Goal: Use online tool/utility

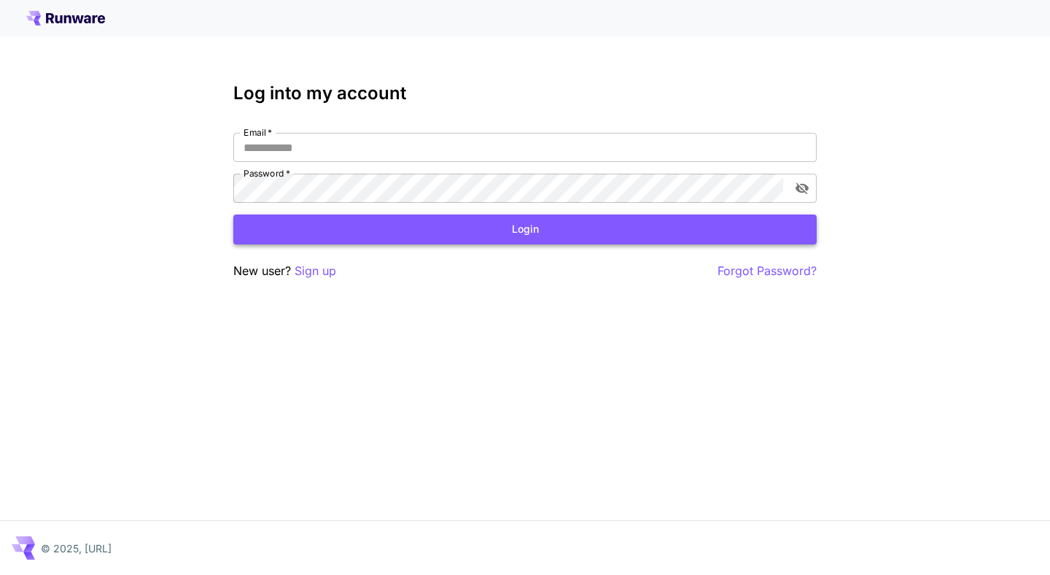
type input "**********"
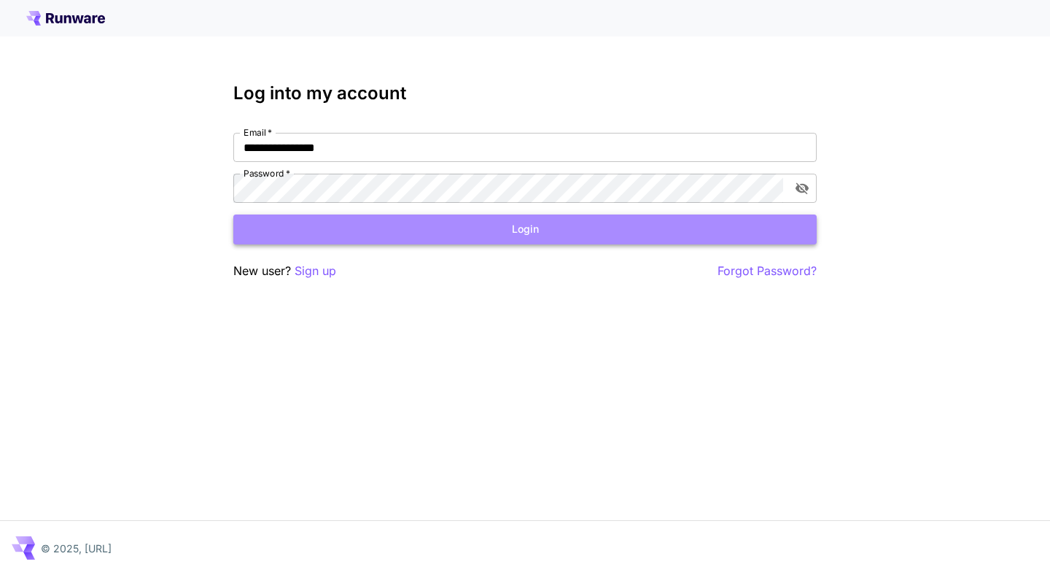
click at [529, 230] on button "Login" at bounding box center [524, 229] width 583 height 30
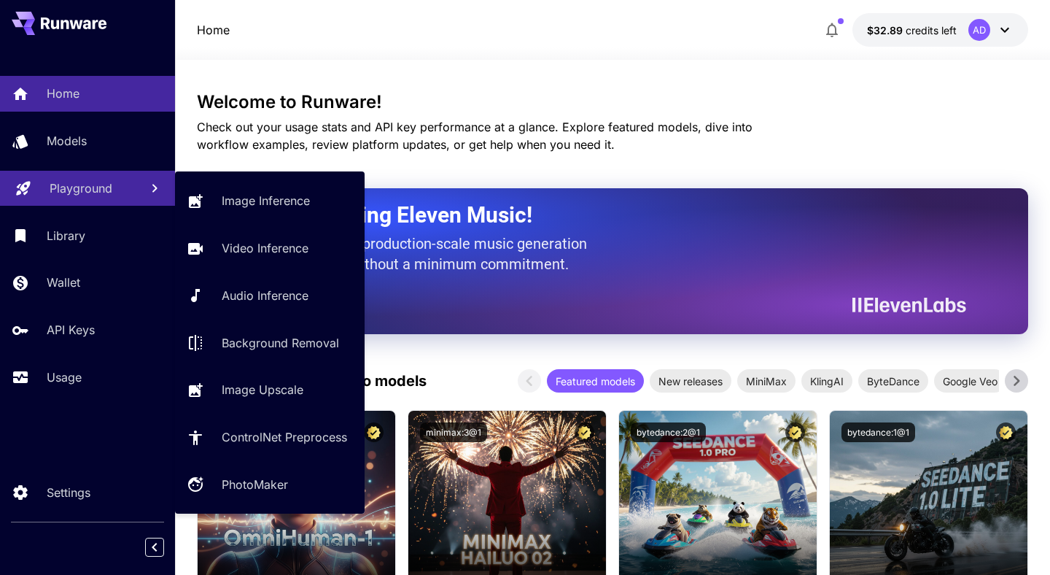
click at [88, 183] on p "Playground" at bounding box center [81, 188] width 63 height 18
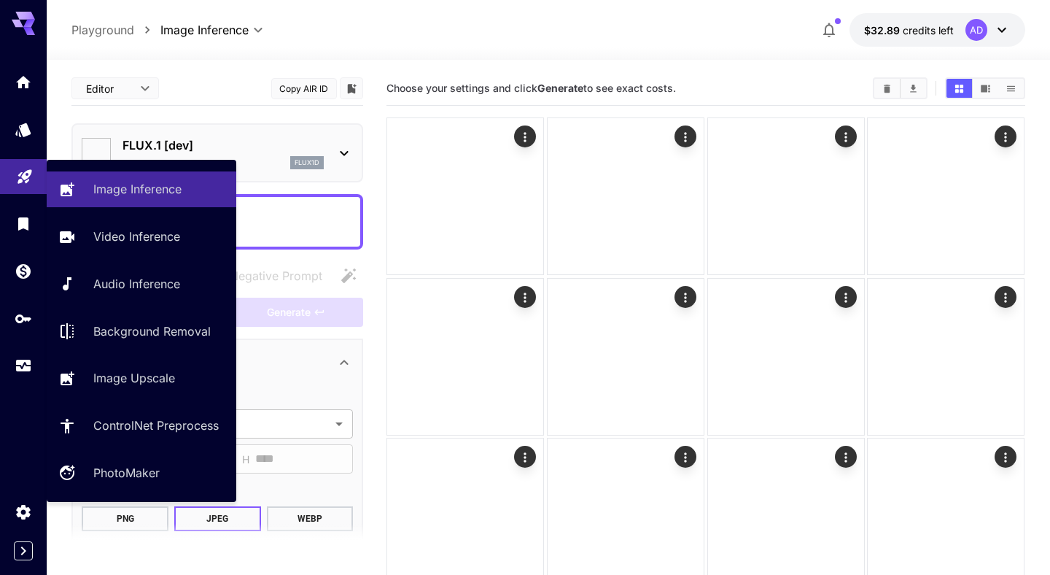
type input "**********"
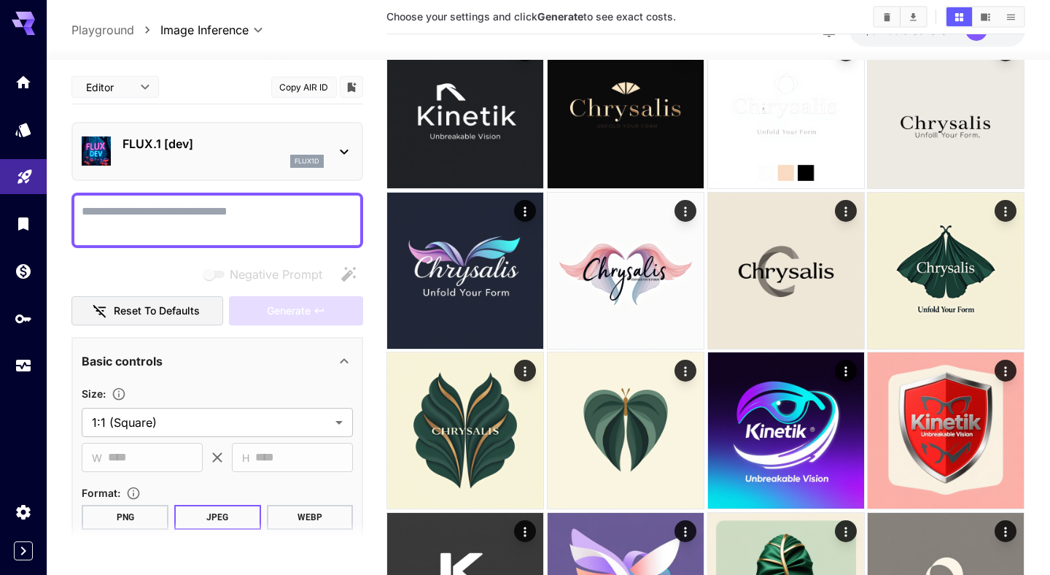
scroll to position [1691, 0]
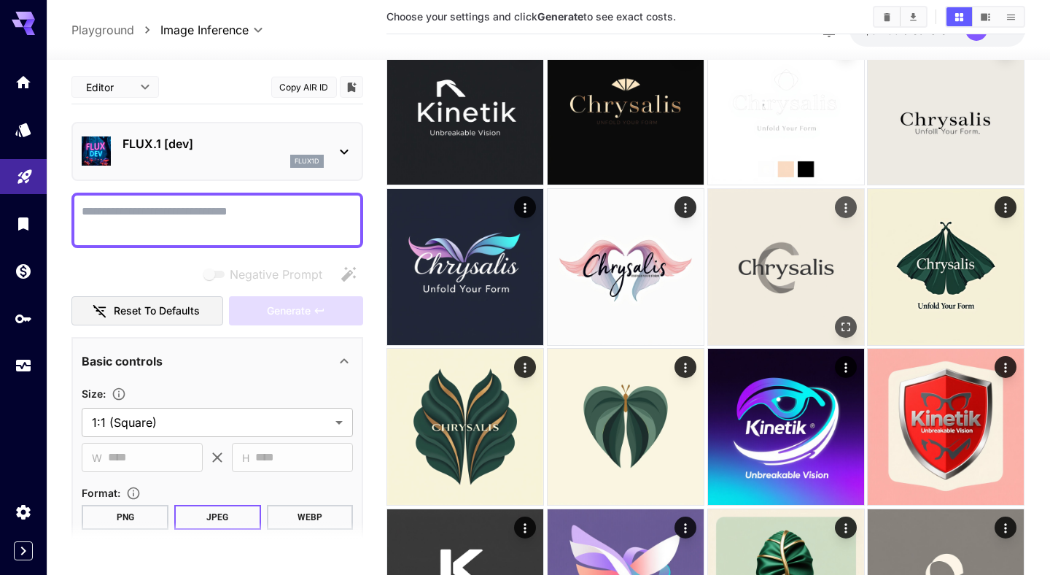
click at [815, 286] on img at bounding box center [786, 267] width 156 height 156
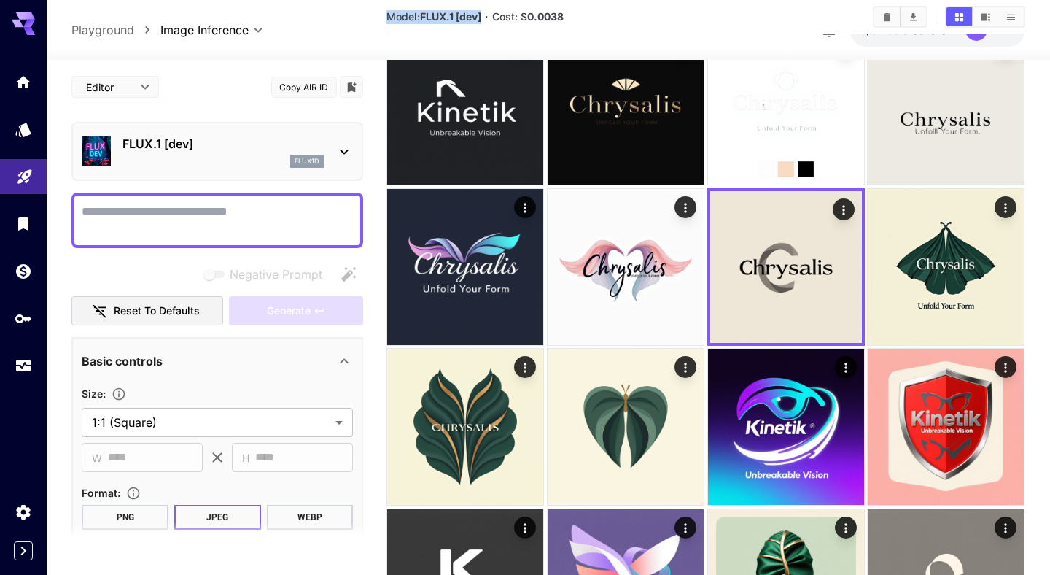
drag, startPoint x: 391, startPoint y: 18, endPoint x: 486, endPoint y: 12, distance: 95.8
click at [486, 15] on section "Model: FLUX.1 [dev] · Cost: $ 0.0038" at bounding box center [623, 17] width 475 height 18
click at [107, 156] on img at bounding box center [96, 150] width 29 height 29
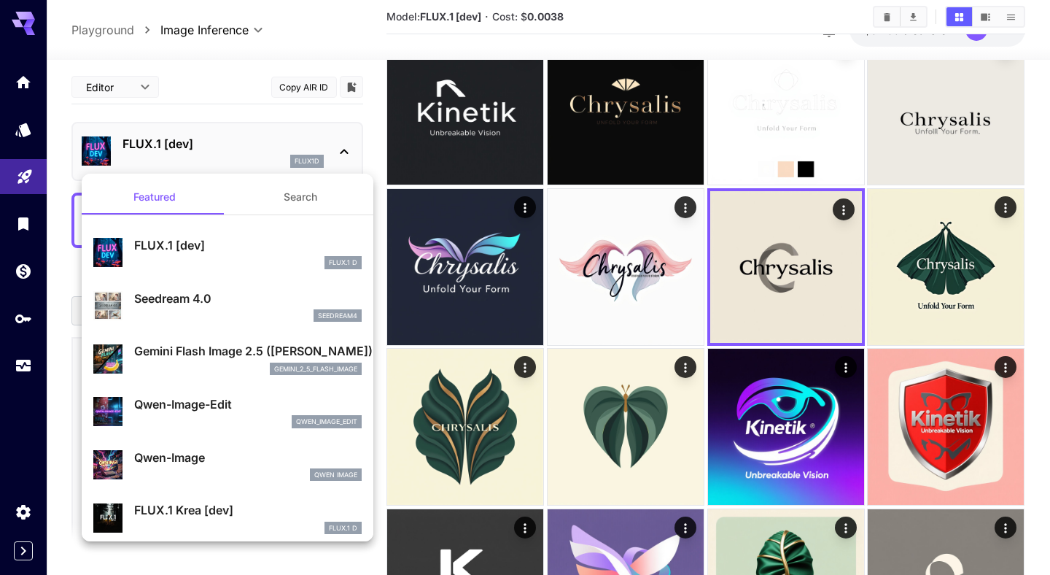
click at [728, 272] on div at bounding box center [525, 287] width 1050 height 575
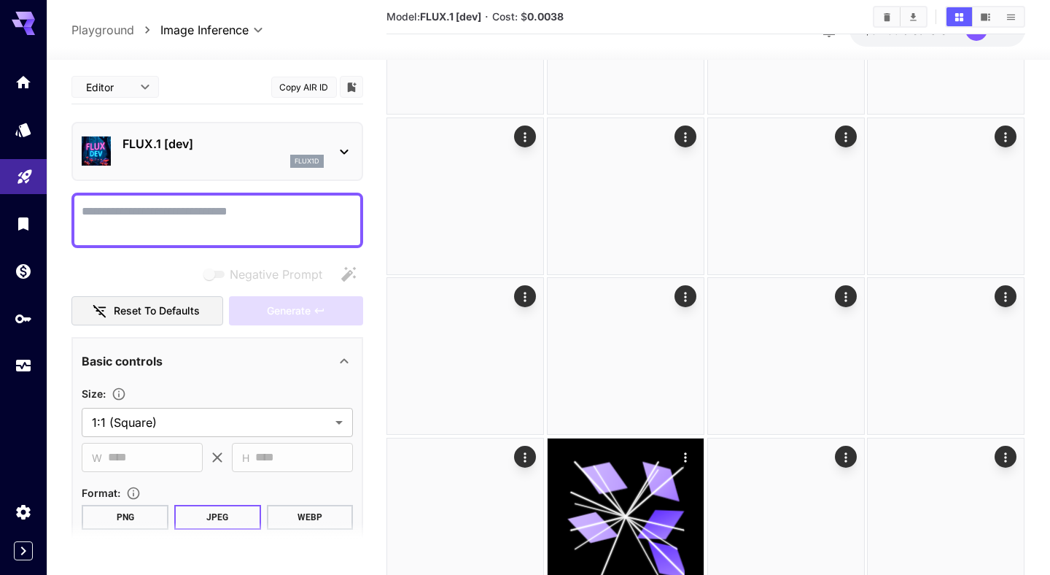
scroll to position [967, 0]
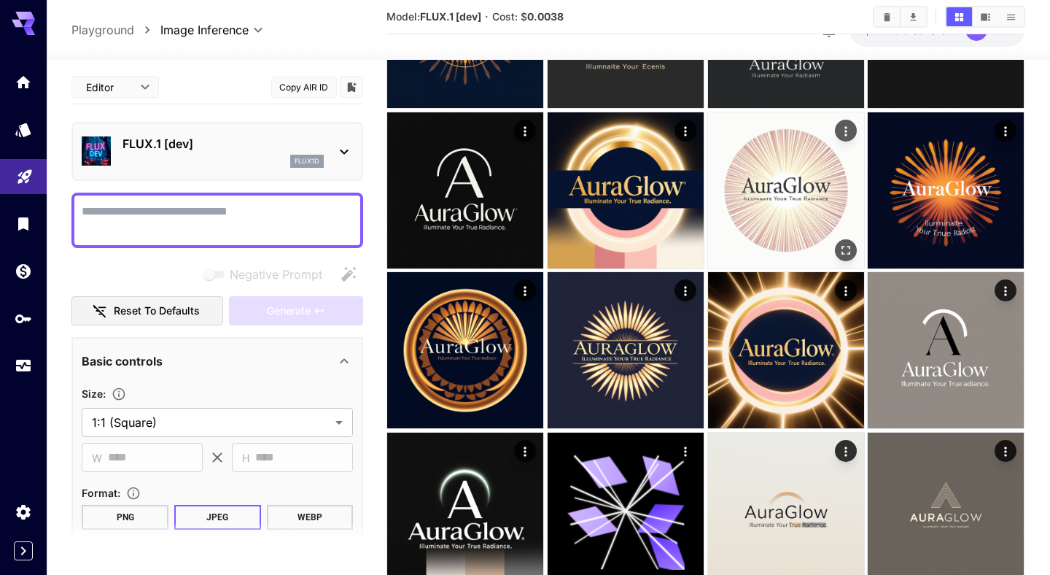
click at [824, 244] on img at bounding box center [786, 190] width 156 height 156
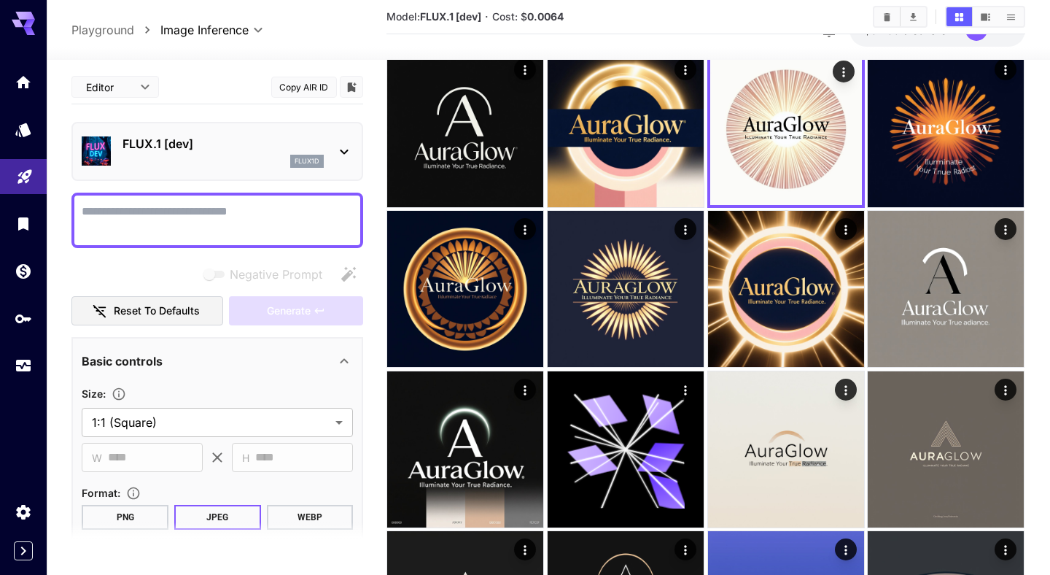
scroll to position [1022, 0]
